Goal: Task Accomplishment & Management: Use online tool/utility

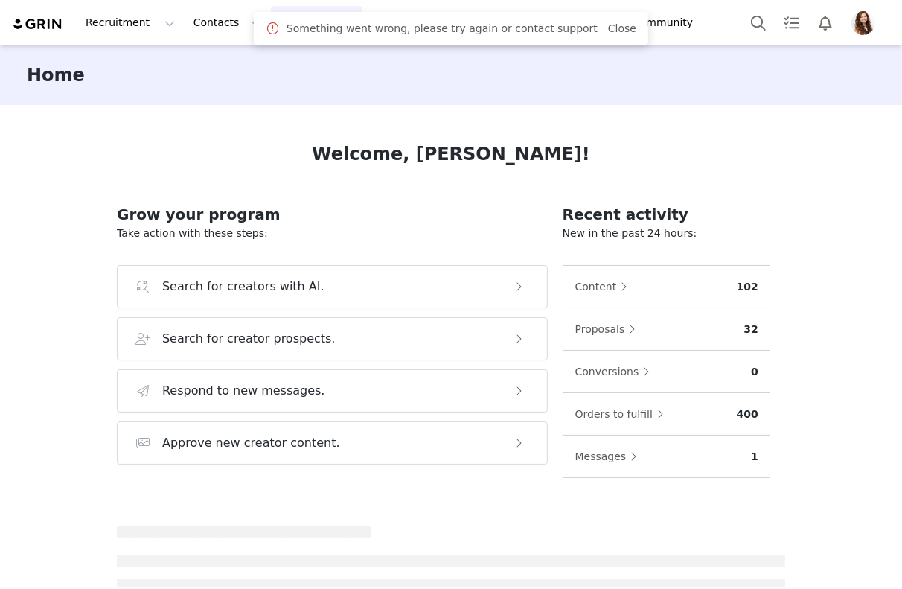
click at [301, 25] on body "Recruitment Recruitment Creator Search Curated Lists Landing Pages Web Extensio…" at bounding box center [451, 294] width 902 height 589
click at [609, 27] on link "Close" at bounding box center [622, 28] width 28 height 12
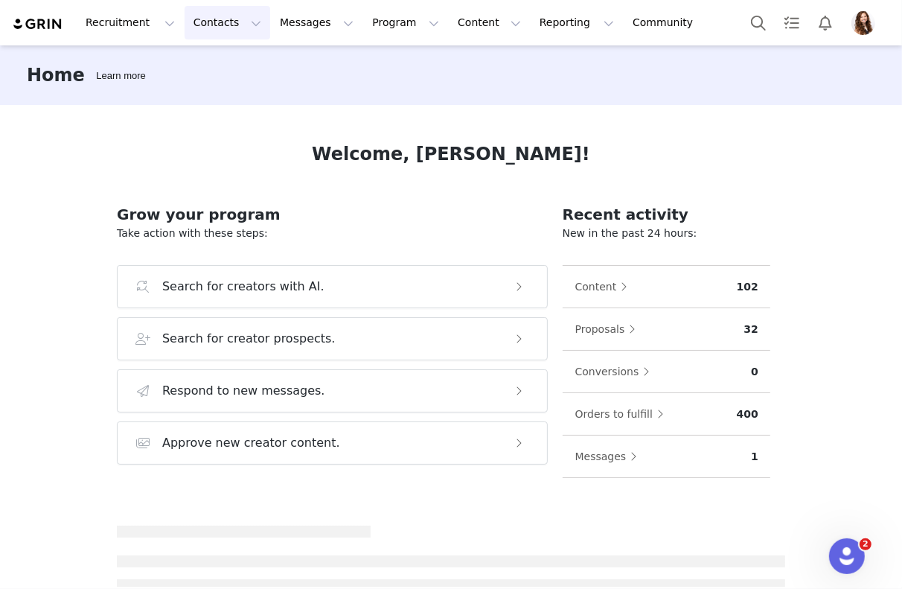
click at [248, 26] on button "Contacts Contacts" at bounding box center [228, 22] width 86 height 33
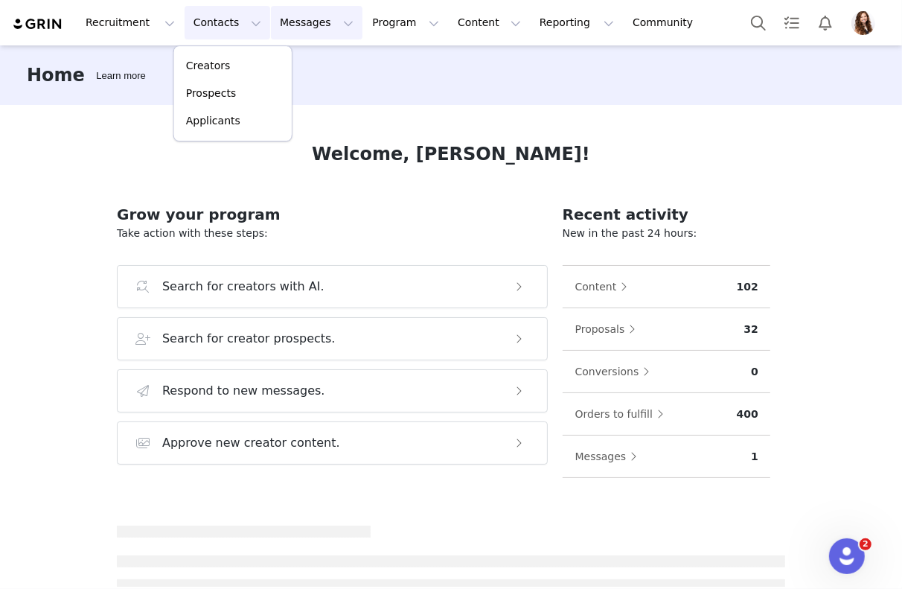
click at [285, 28] on button "Messages Messages" at bounding box center [317, 22] width 92 height 33
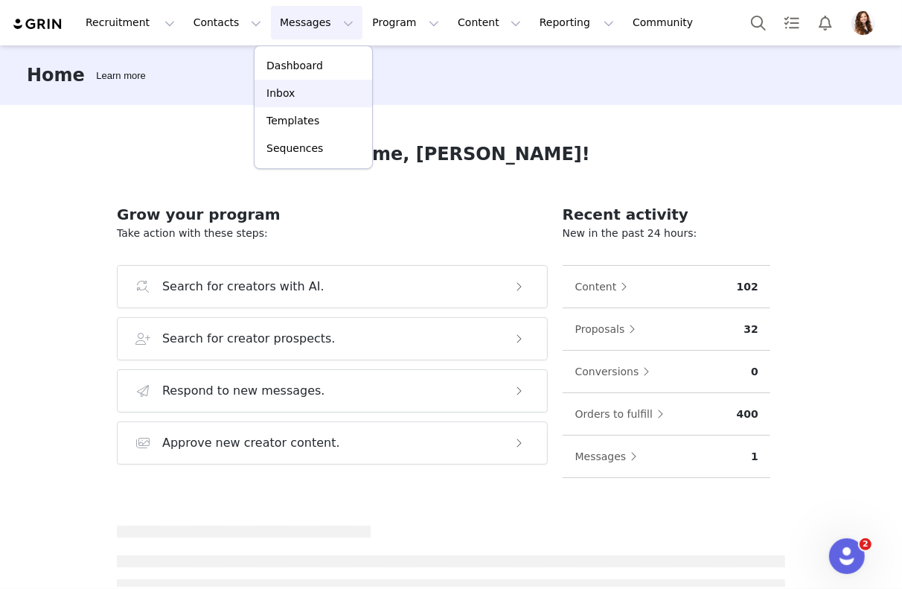
click at [297, 88] on div "Inbox" at bounding box center [313, 94] width 100 height 16
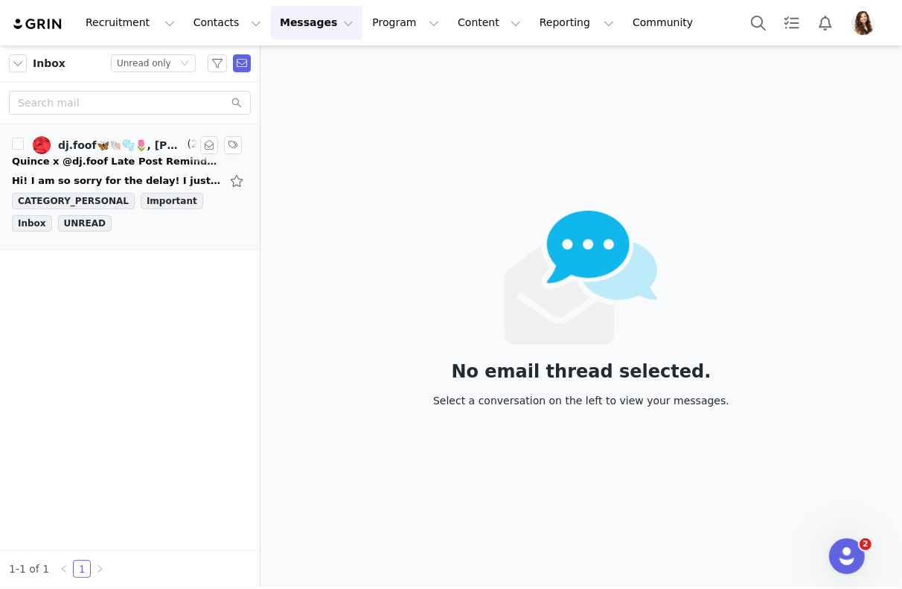
click at [161, 152] on link "dj.foof🦋🐚🫧🌷, [PERSON_NAME]" at bounding box center [109, 145] width 152 height 18
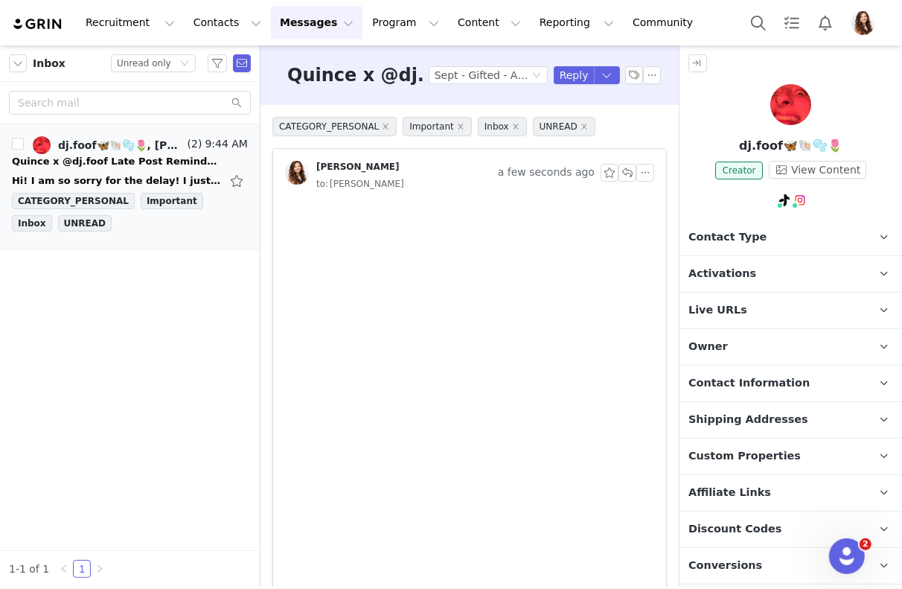
click at [766, 268] on p "Activations" at bounding box center [772, 274] width 187 height 36
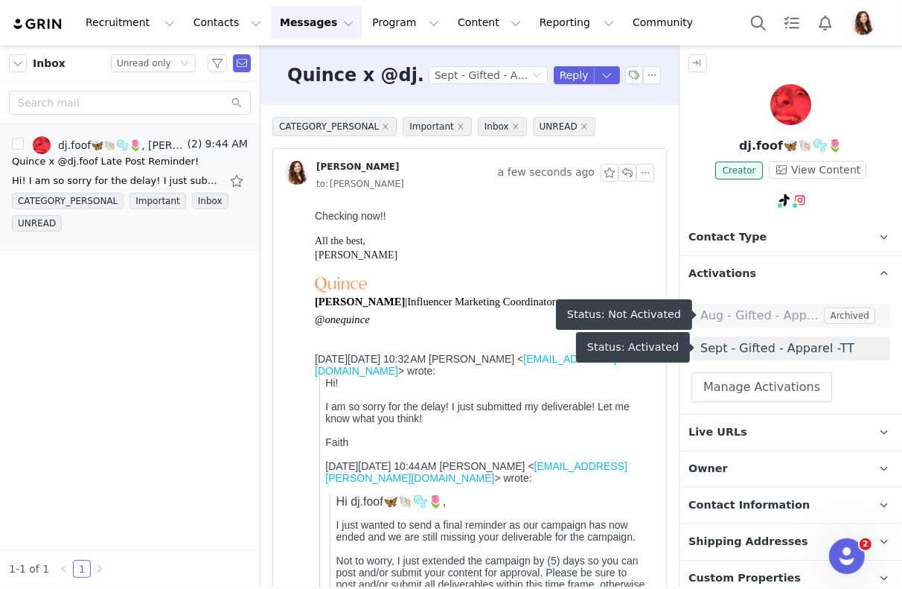
click at [790, 355] on span "Sept - Gifted - Apparel -TT" at bounding box center [790, 348] width 181 height 18
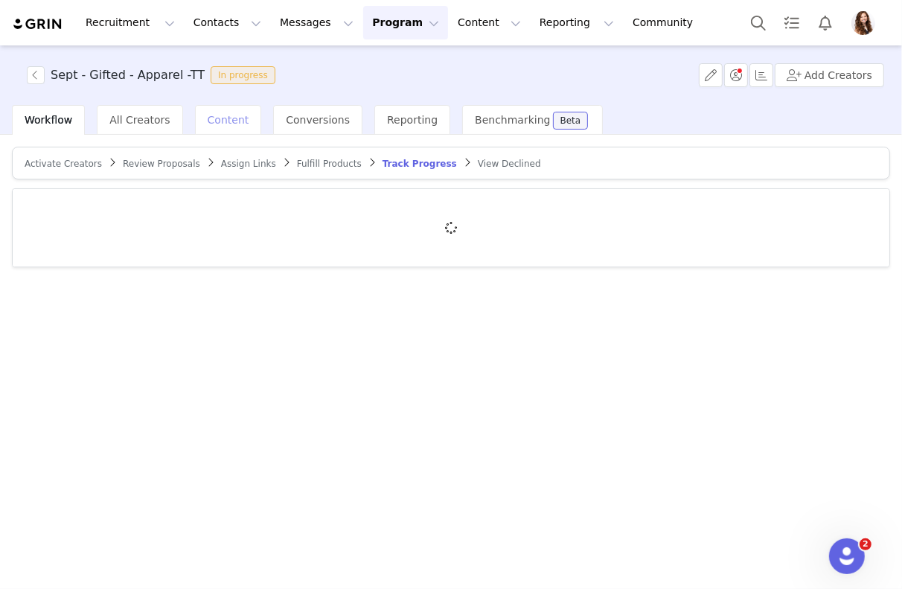
click at [217, 121] on span "Content" at bounding box center [229, 120] width 42 height 12
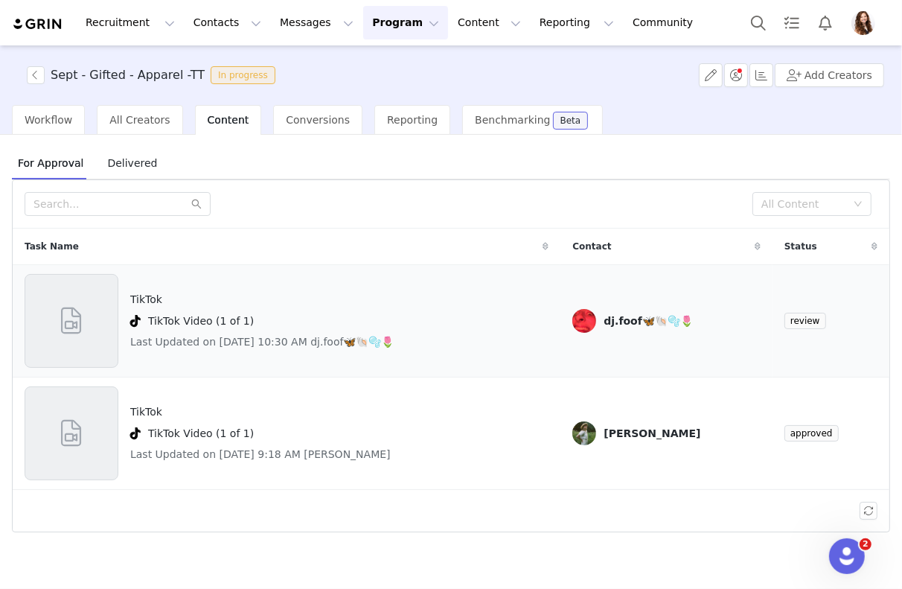
click at [457, 309] on div "TikTok TikTok Video (1 of 1) Last Updated on Sep 30, 2025 10:30 AM dj.foof🦋🐚🫧🌷" at bounding box center [287, 321] width 524 height 94
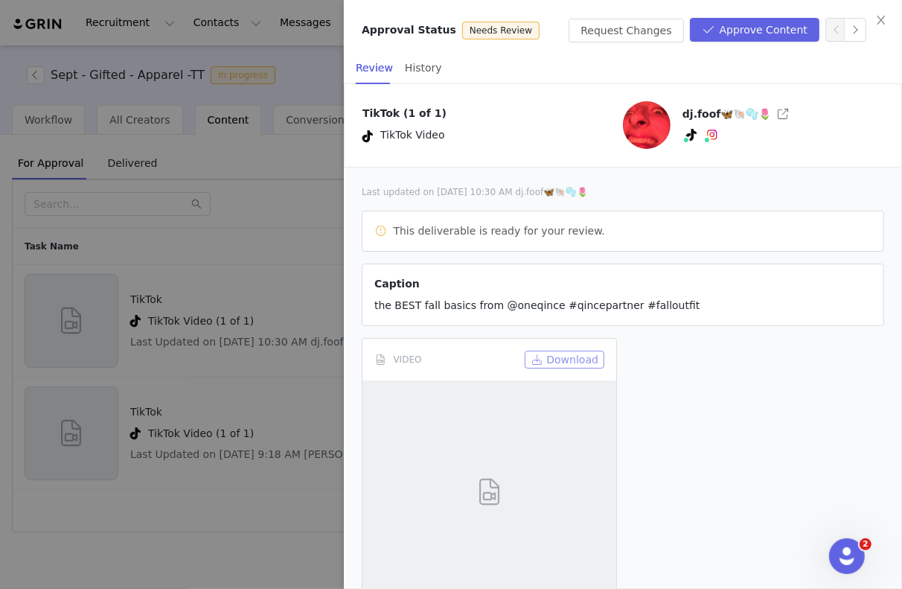
click at [553, 355] on button "Download" at bounding box center [565, 359] width 80 height 18
click at [662, 29] on button "Request Changes" at bounding box center [625, 31] width 115 height 24
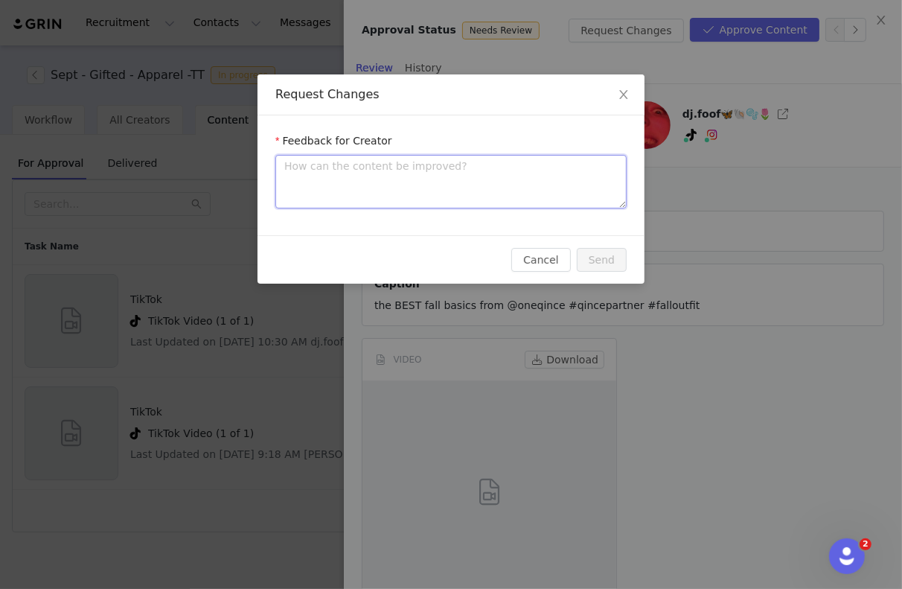
click at [473, 167] on textarea at bounding box center [450, 182] width 351 height 54
type textarea "E"
type textarea "Em"
type textarea "Ema"
type textarea "Emai"
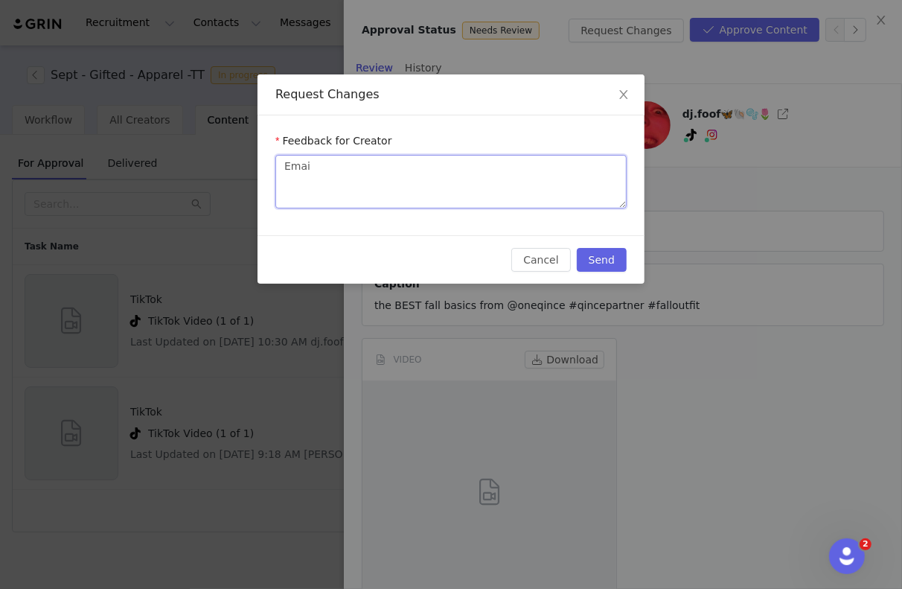
type textarea "Email"
type textarea "Emaili"
type textarea "Emailin"
type textarea "Emailing"
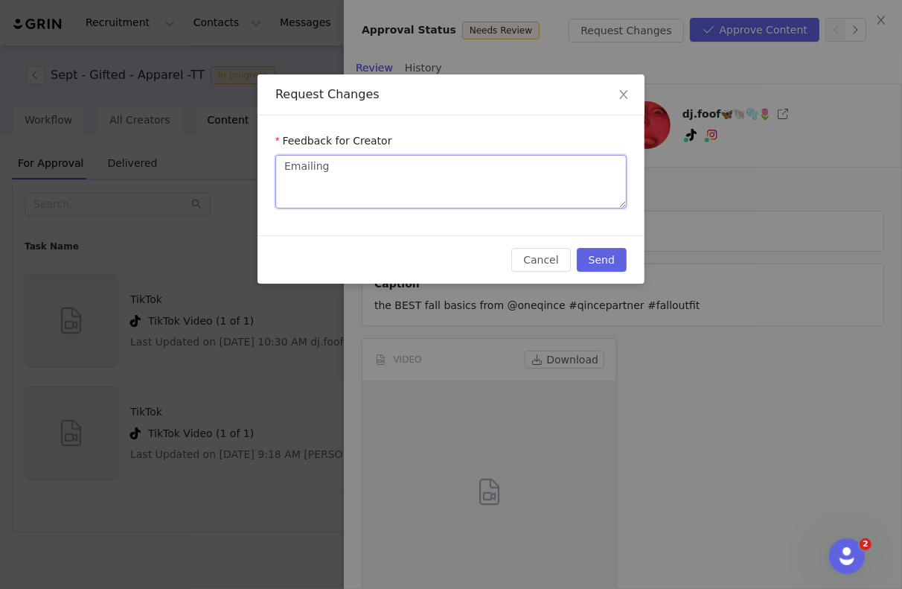
type textarea "Emailing y"
type textarea "Emailing yo"
type textarea "Emailing you"
type textarea "Emailing you f"
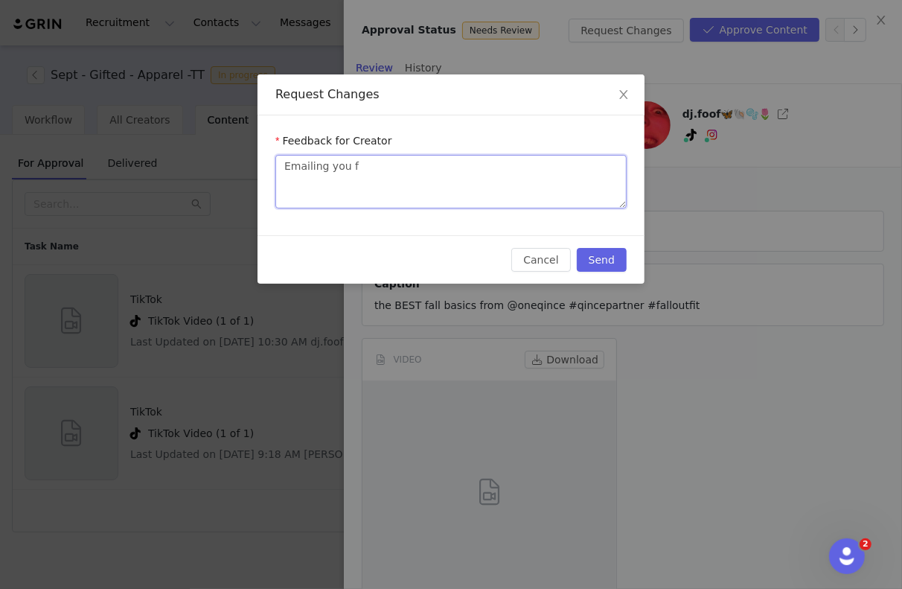
type textarea "Emailing you fo"
type textarea "Emailing you for"
type textarea "Emailing you fo"
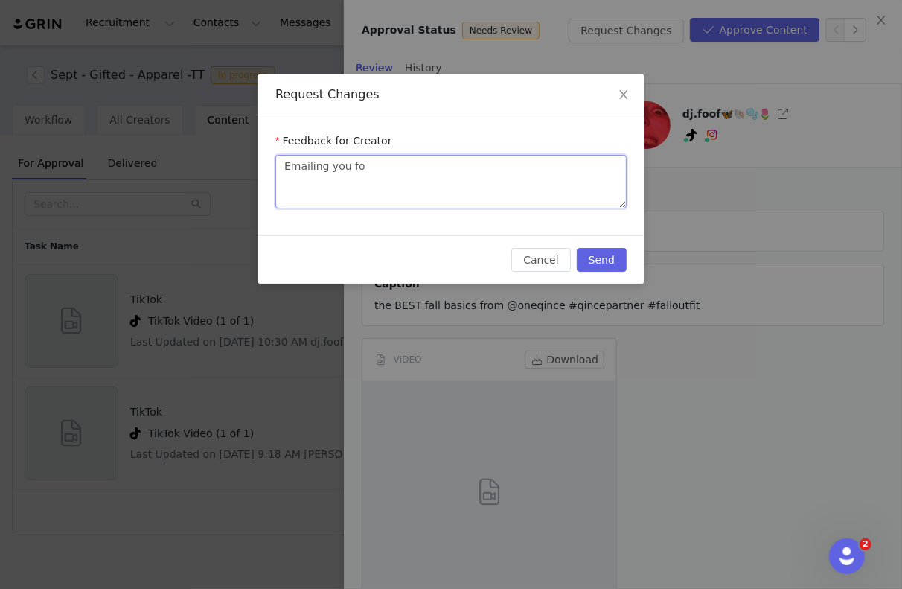
type textarea "Emailing you f"
type textarea "Emailing you"
type textarea "Emailing you a"
type textarea "Emailing you ab"
type textarea "Emailing you abo"
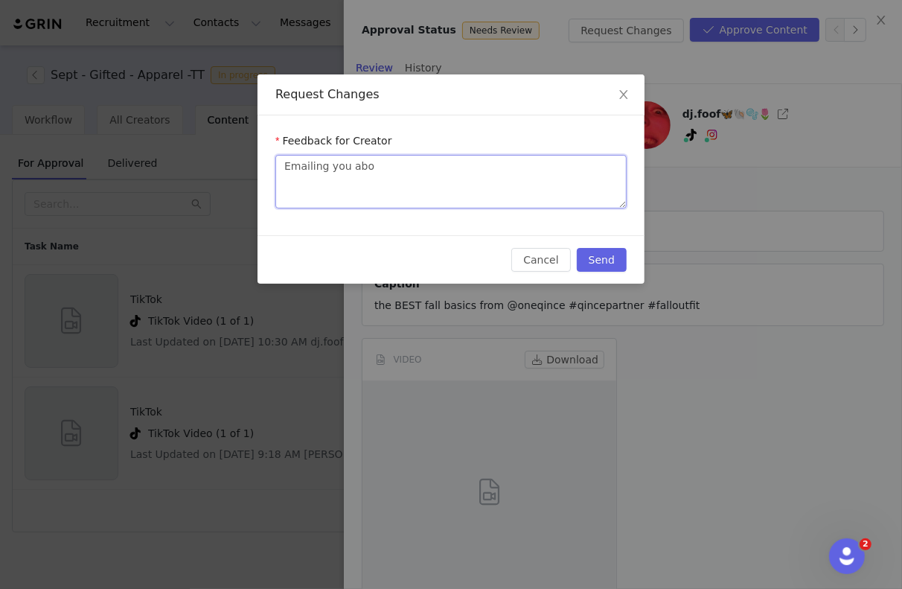
type textarea "Emailing you abou"
type textarea "Emailing you about"
type textarea "Emailing you about c"
type textarea "Emailing you about ch"
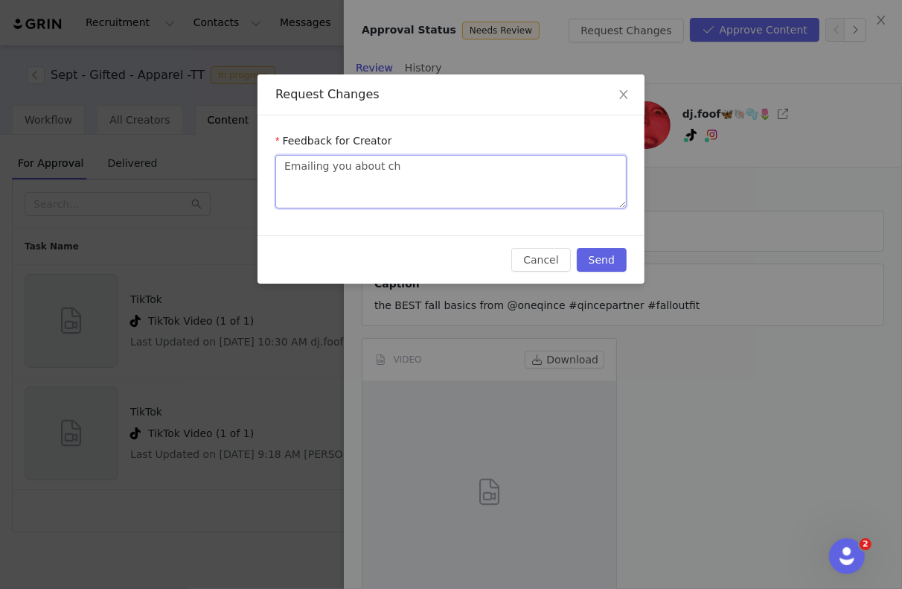
type textarea "Emailing you about cha"
type textarea "Emailing you about chan"
type textarea "Emailing you about chang"
type textarea "Emailing you about change"
type textarea "Emailing you about changes"
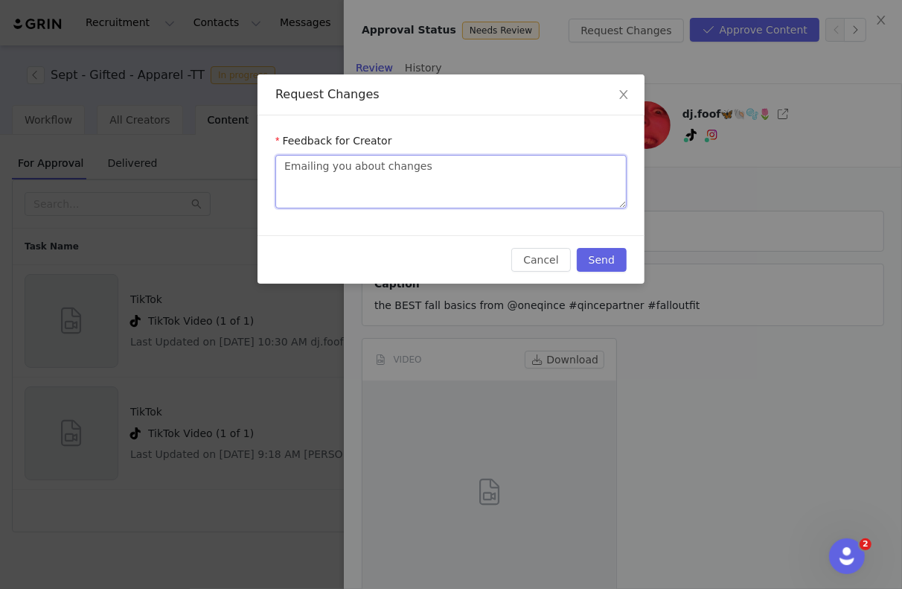
type textarea "Emailing you about changes"
type textarea "Emailing you about changes n"
type textarea "Emailing you about changes ne"
type textarea "Emailing you about changes nee"
type textarea "Emailing you about changes need"
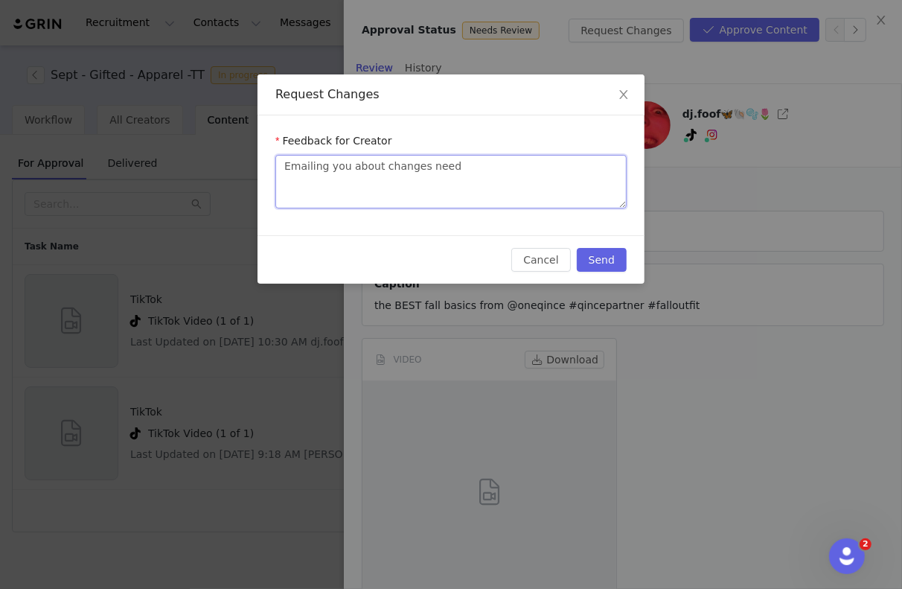
type textarea "Emailing you about changes neede"
type textarea "Emailing you about changes needed"
type textarea "Emailing you about changes needed!"
click at [604, 269] on button "Send" at bounding box center [602, 260] width 50 height 24
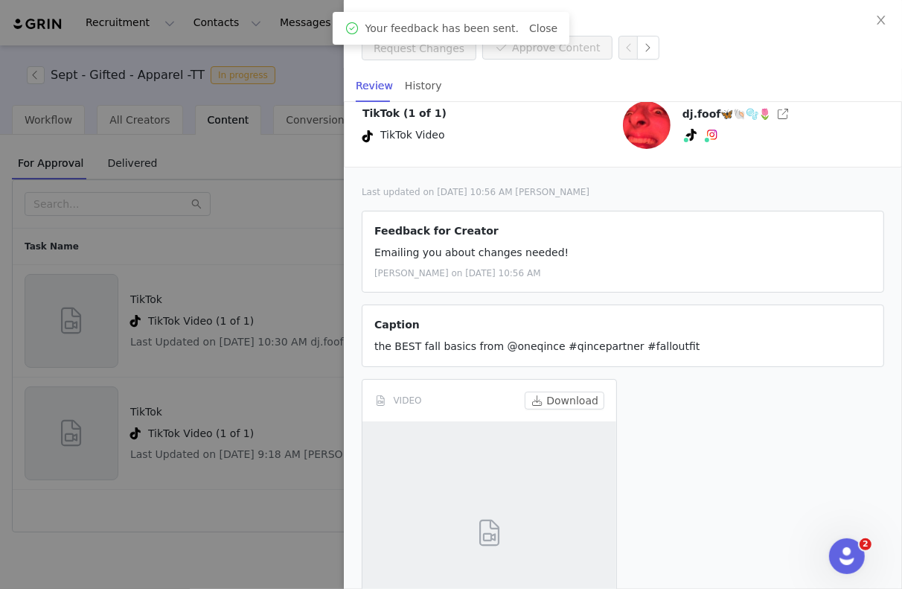
click at [205, 343] on div at bounding box center [451, 294] width 902 height 589
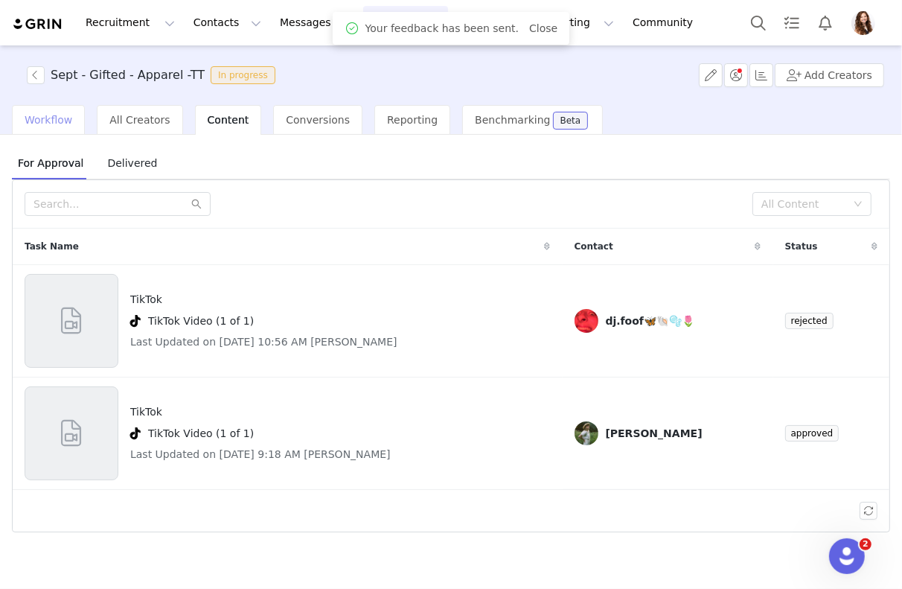
click at [67, 121] on span "Workflow" at bounding box center [49, 120] width 48 height 12
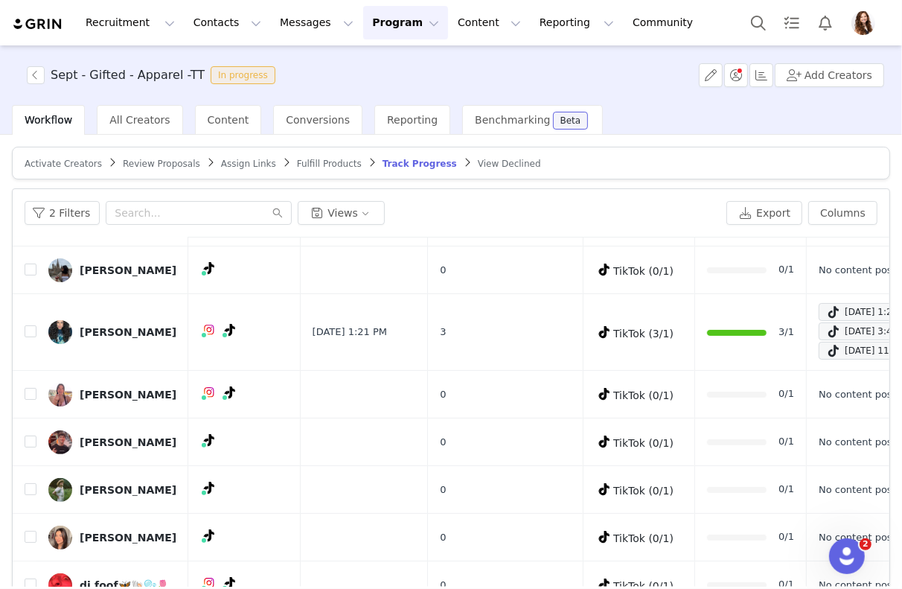
scroll to position [69, 0]
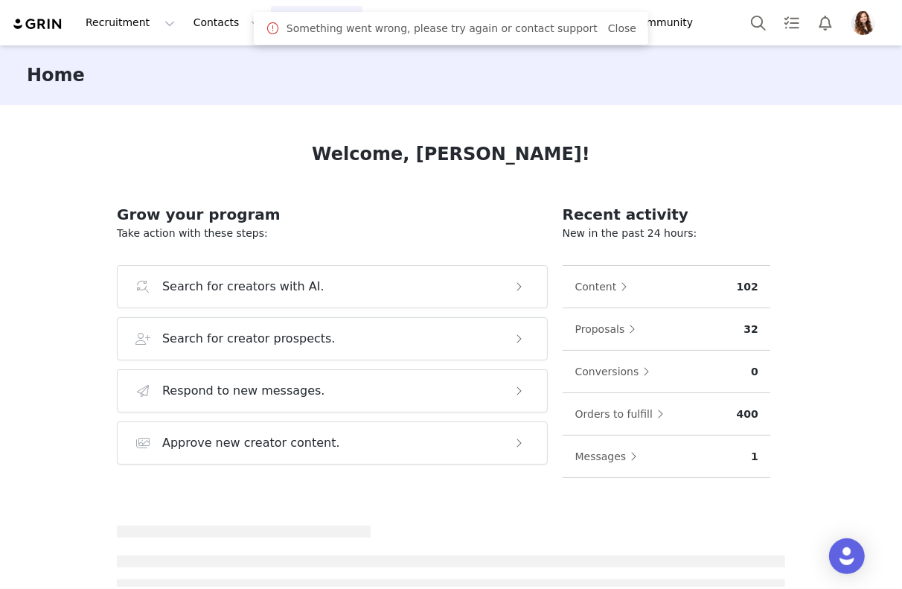
click at [271, 20] on button "Messages Messages" at bounding box center [317, 22] width 92 height 33
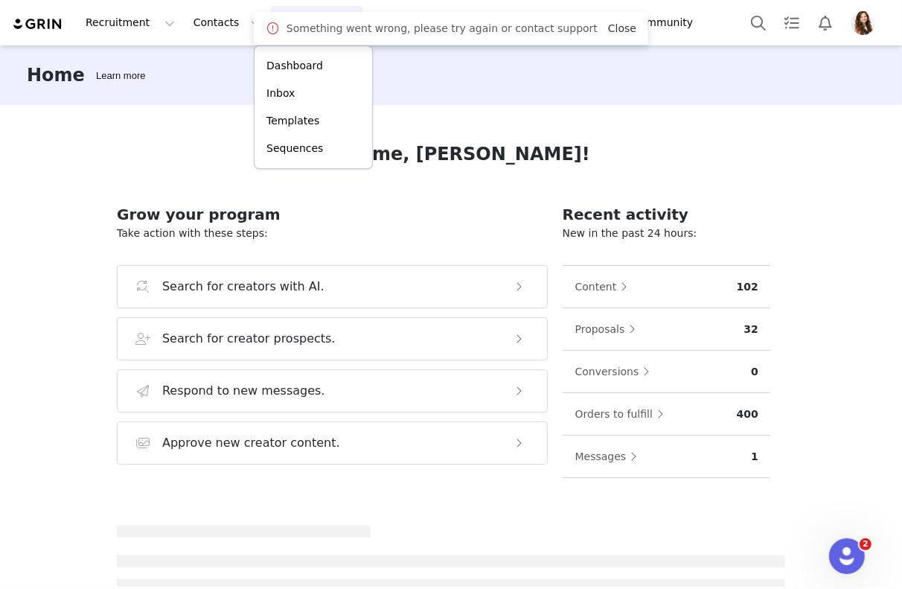
click at [618, 26] on link "Close" at bounding box center [622, 28] width 28 height 12
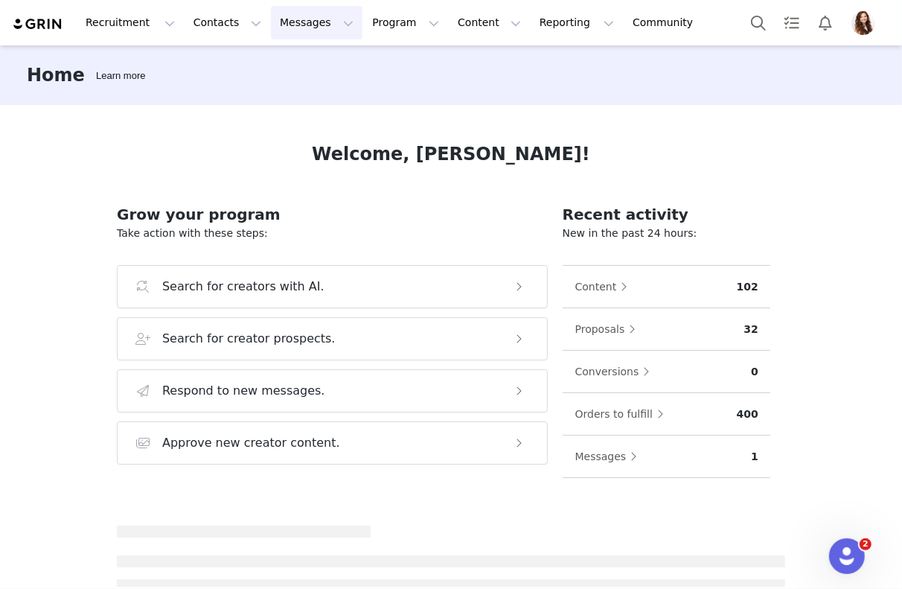
click at [290, 25] on button "Messages Messages" at bounding box center [317, 22] width 92 height 33
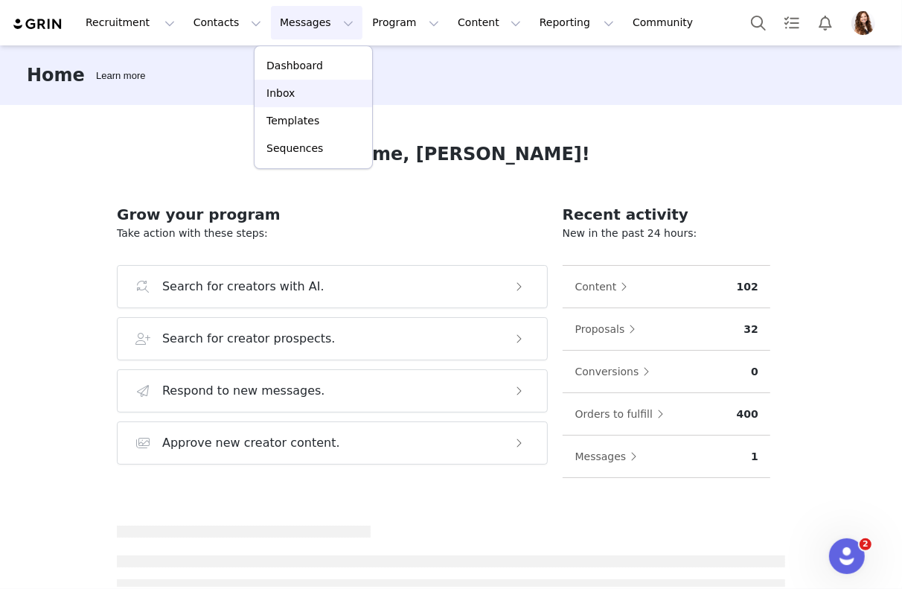
click at [284, 92] on p "Inbox" at bounding box center [280, 94] width 28 height 16
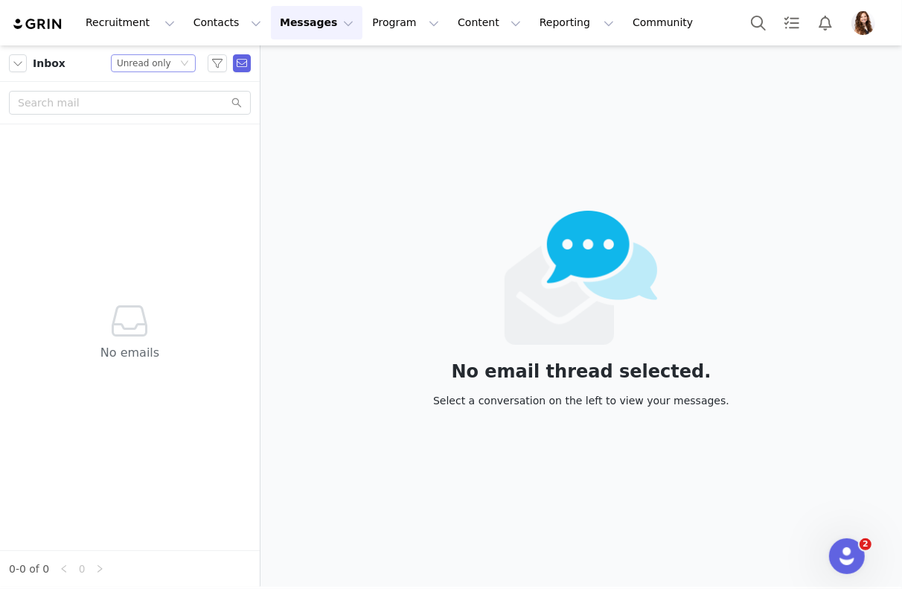
click at [160, 71] on div "Status Unread only" at bounding box center [153, 63] width 85 height 18
click at [158, 89] on li "All threads" at bounding box center [154, 90] width 85 height 24
click at [156, 98] on input "text" at bounding box center [130, 103] width 242 height 24
type input "dj"
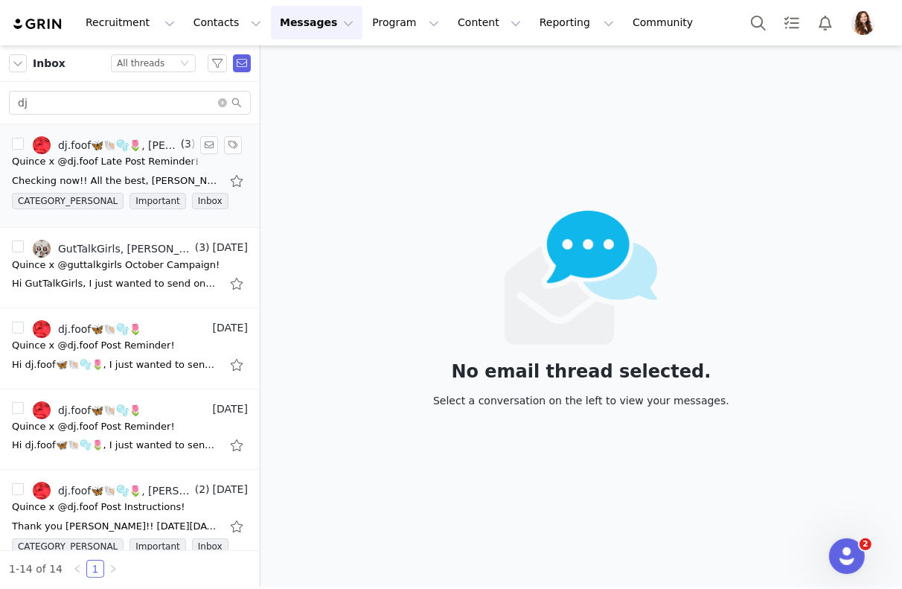
click at [144, 165] on div "Quince x @dj.foof Late Post Reminder!" at bounding box center [105, 161] width 187 height 15
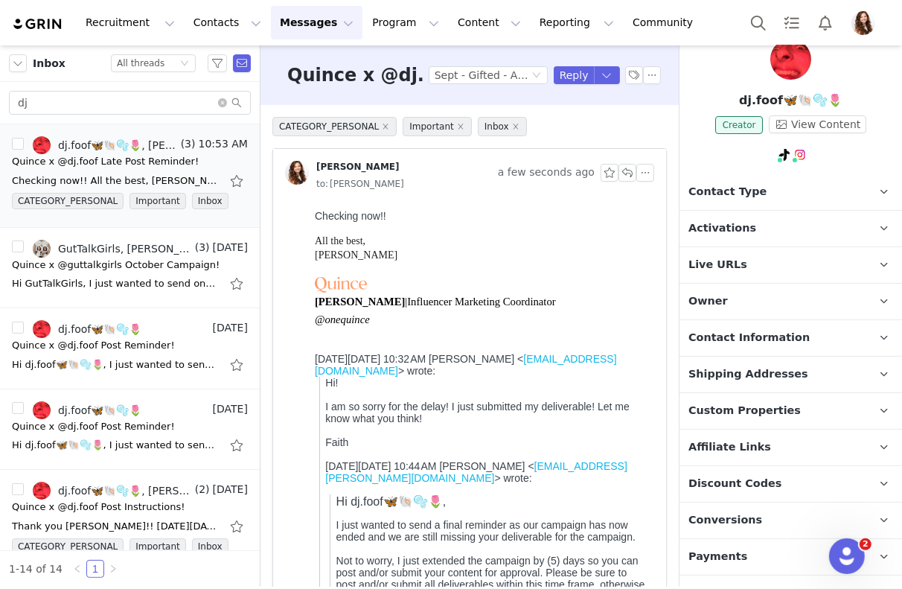
click at [759, 411] on span "Custom Properties" at bounding box center [744, 411] width 112 height 16
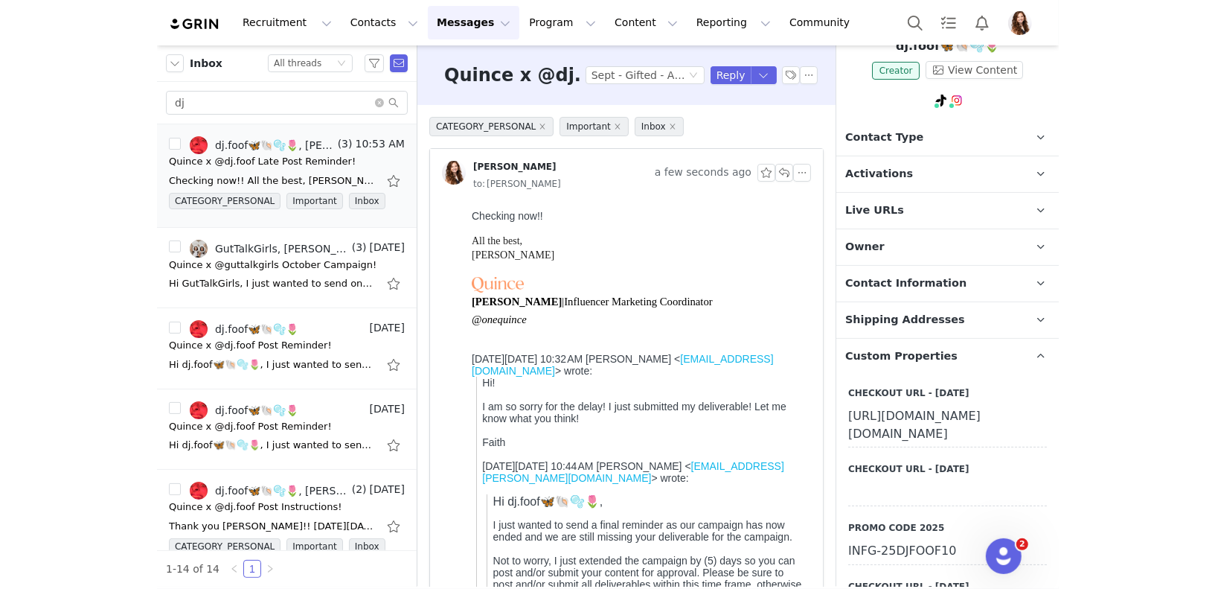
scroll to position [110, 0]
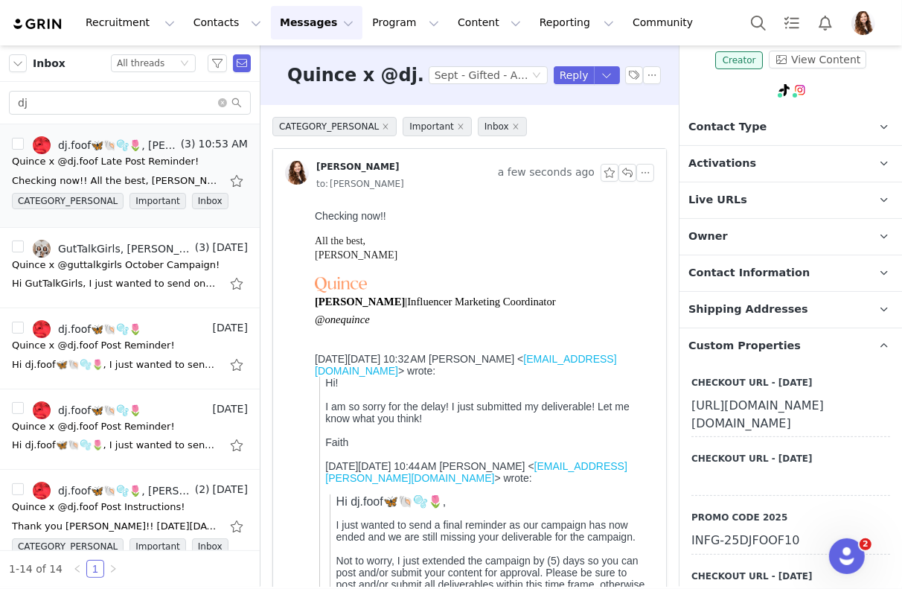
click at [758, 528] on div "INFG-25DJFOOF10" at bounding box center [790, 541] width 199 height 27
click at [758, 528] on input "INFG-25DJFOOF10" at bounding box center [790, 541] width 199 height 27
click at [222, 96] on input "dj" at bounding box center [130, 103] width 242 height 24
click at [222, 101] on icon "icon: close-circle" at bounding box center [222, 102] width 9 height 9
